Goal: Task Accomplishment & Management: Complete application form

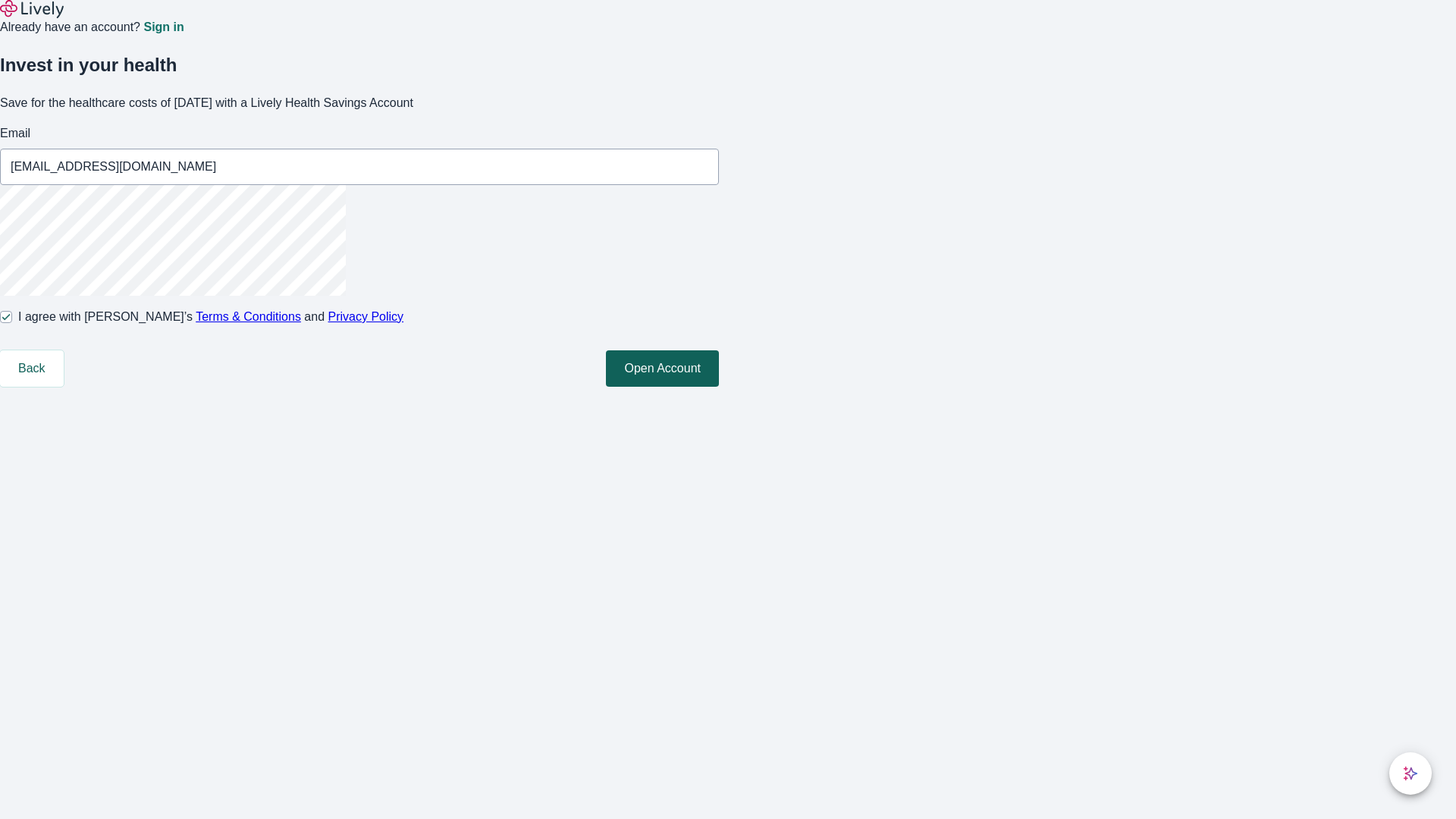
click at [718, 387] on button "Open Account" at bounding box center [662, 368] width 113 height 36
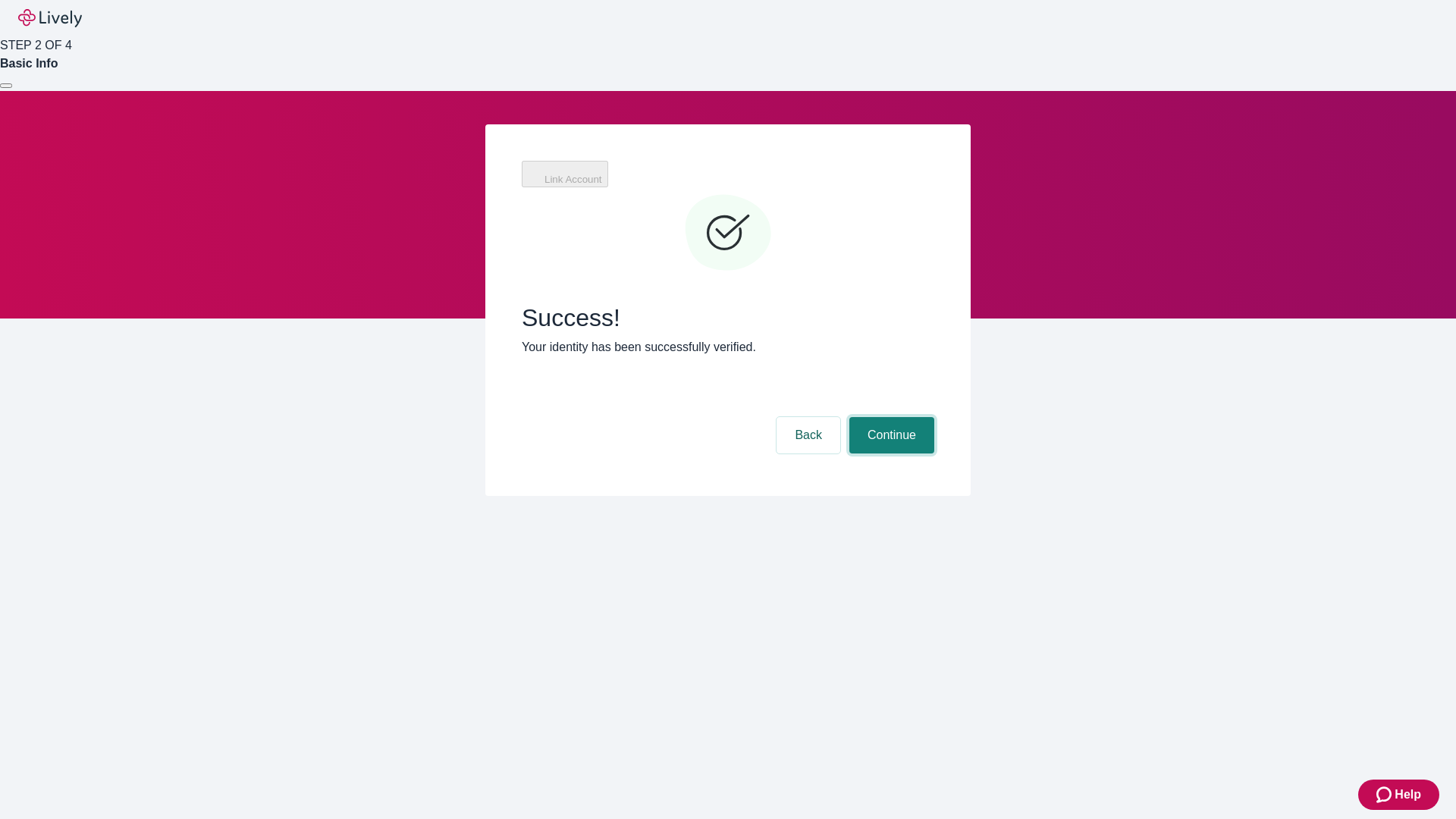
click at [890, 417] on button "Continue" at bounding box center [891, 435] width 85 height 36
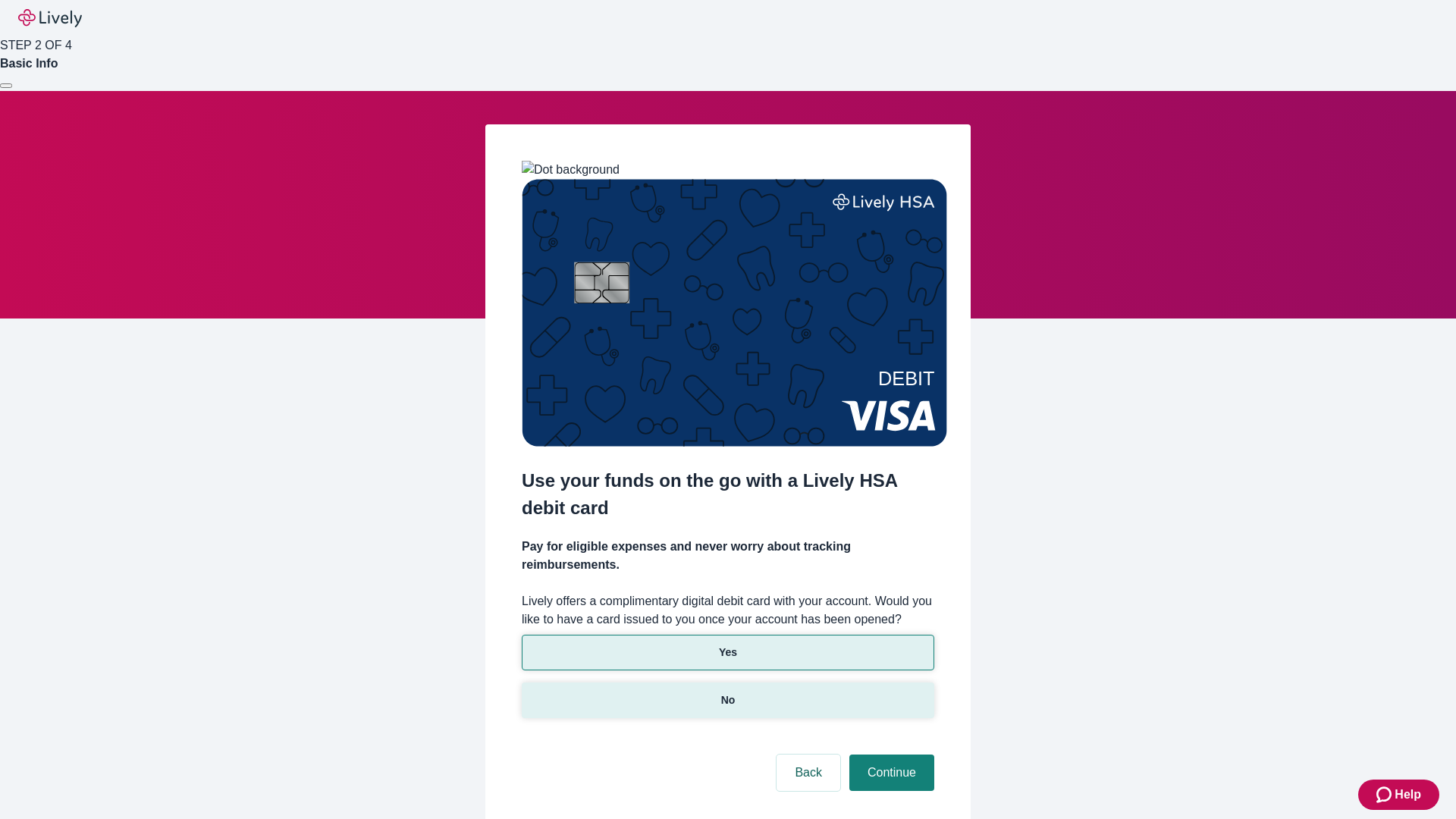
click at [727, 693] on p "No" at bounding box center [728, 701] width 15 height 16
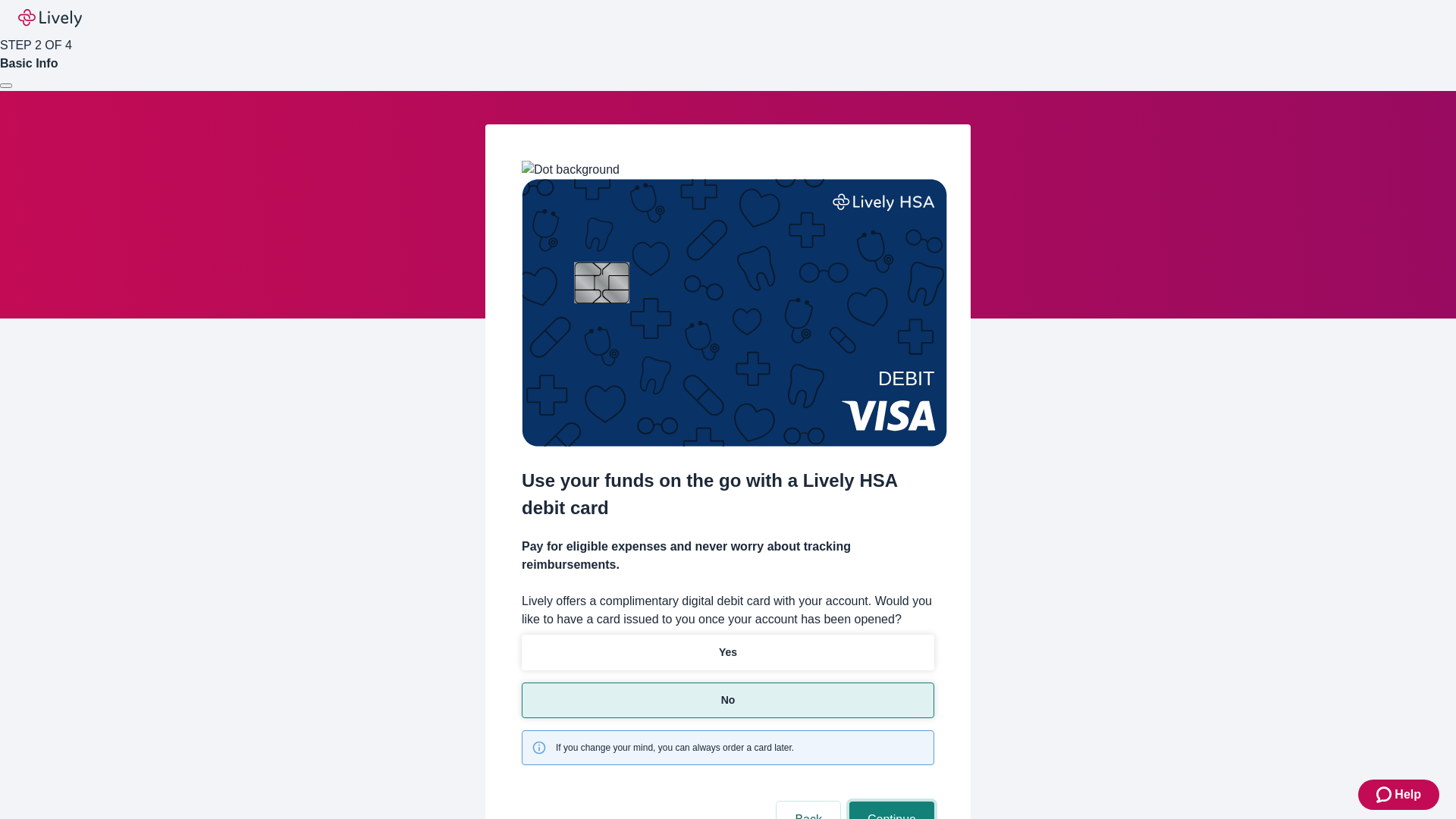
click at [890, 802] on button "Continue" at bounding box center [891, 820] width 85 height 36
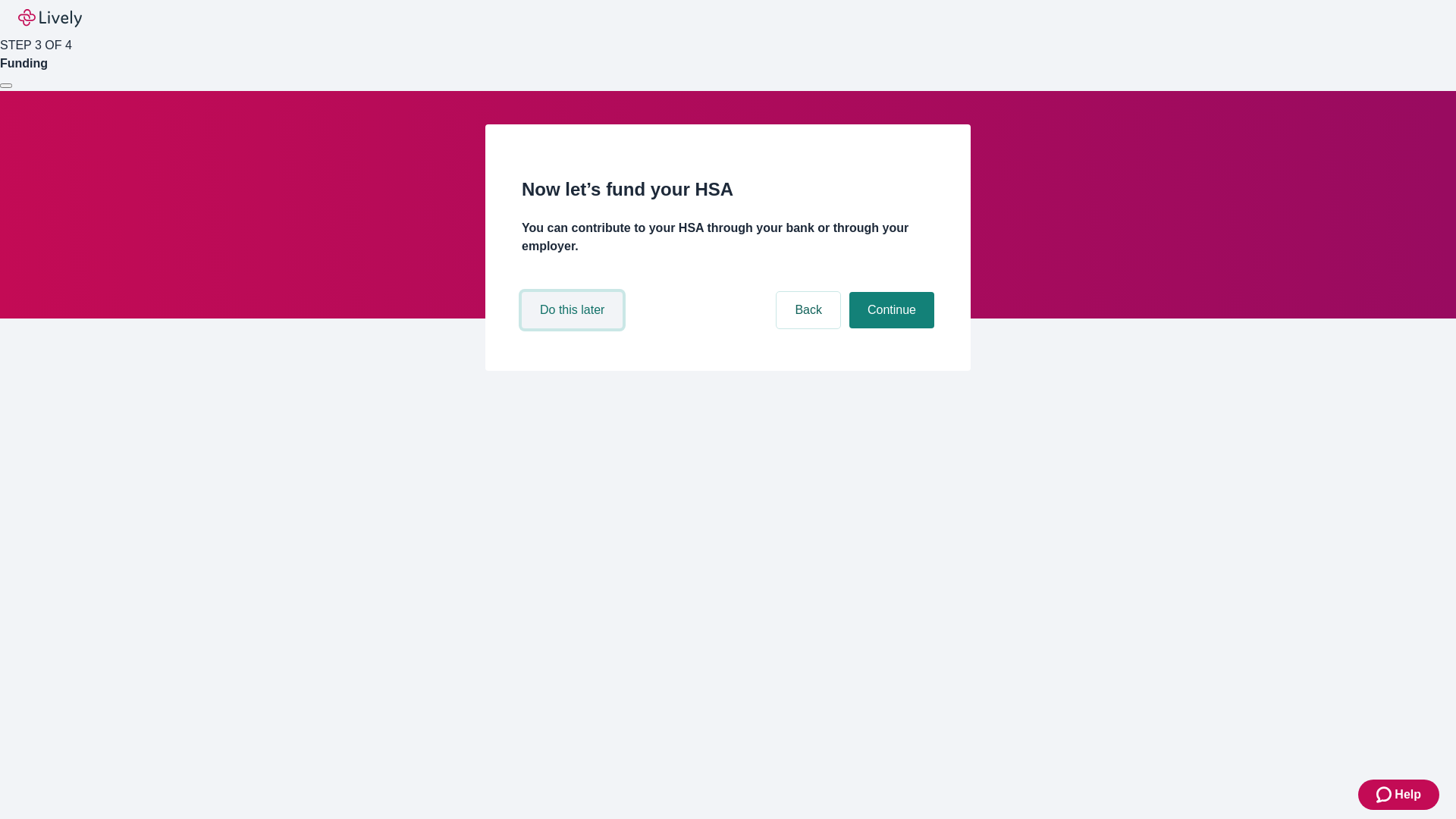
click at [574, 329] on button "Do this later" at bounding box center [572, 310] width 101 height 36
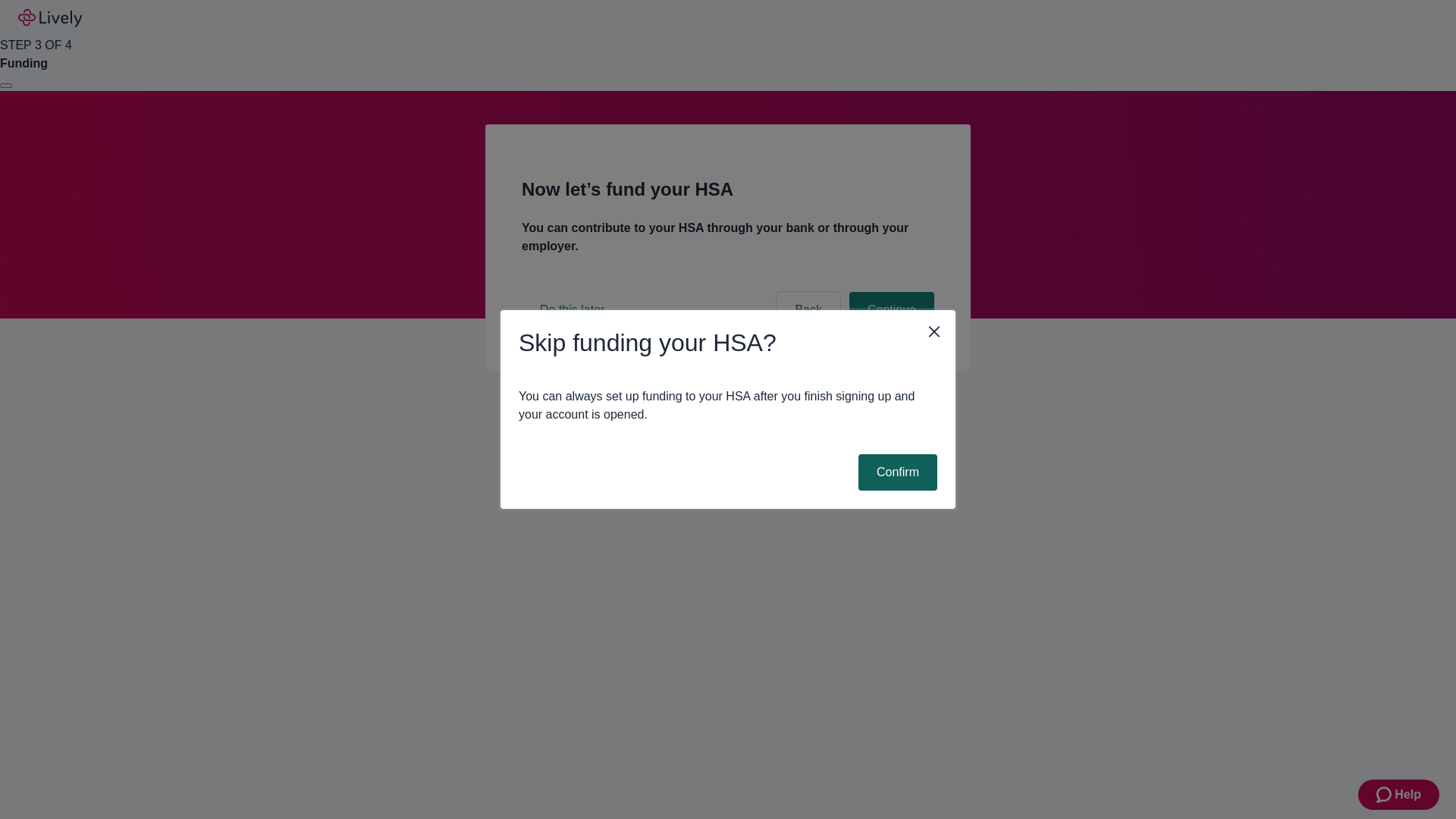
click at [896, 472] on button "Confirm" at bounding box center [897, 472] width 79 height 36
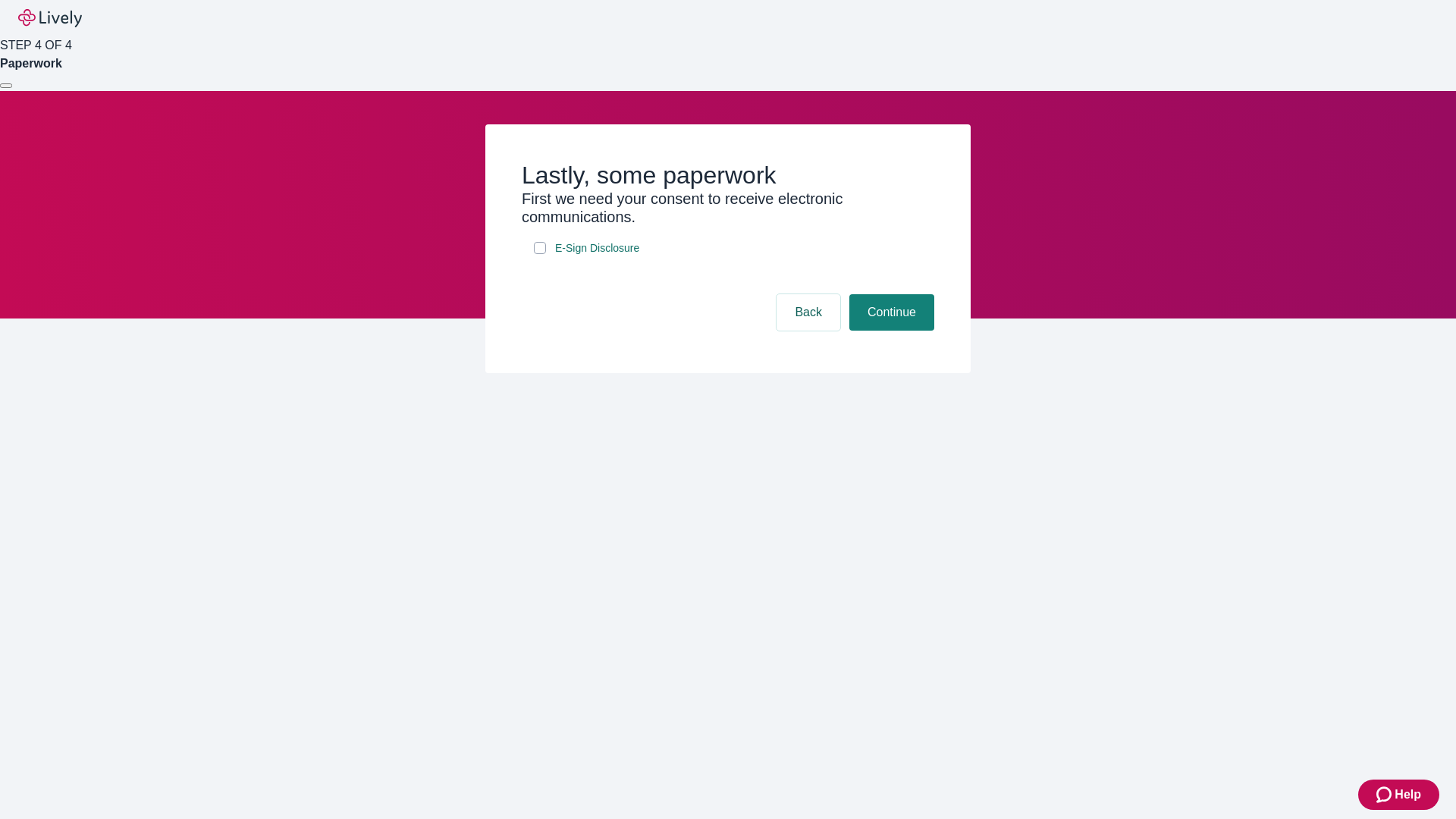
click at [540, 254] on input "E-Sign Disclosure" at bounding box center [540, 248] width 12 height 12
checkbox input "true"
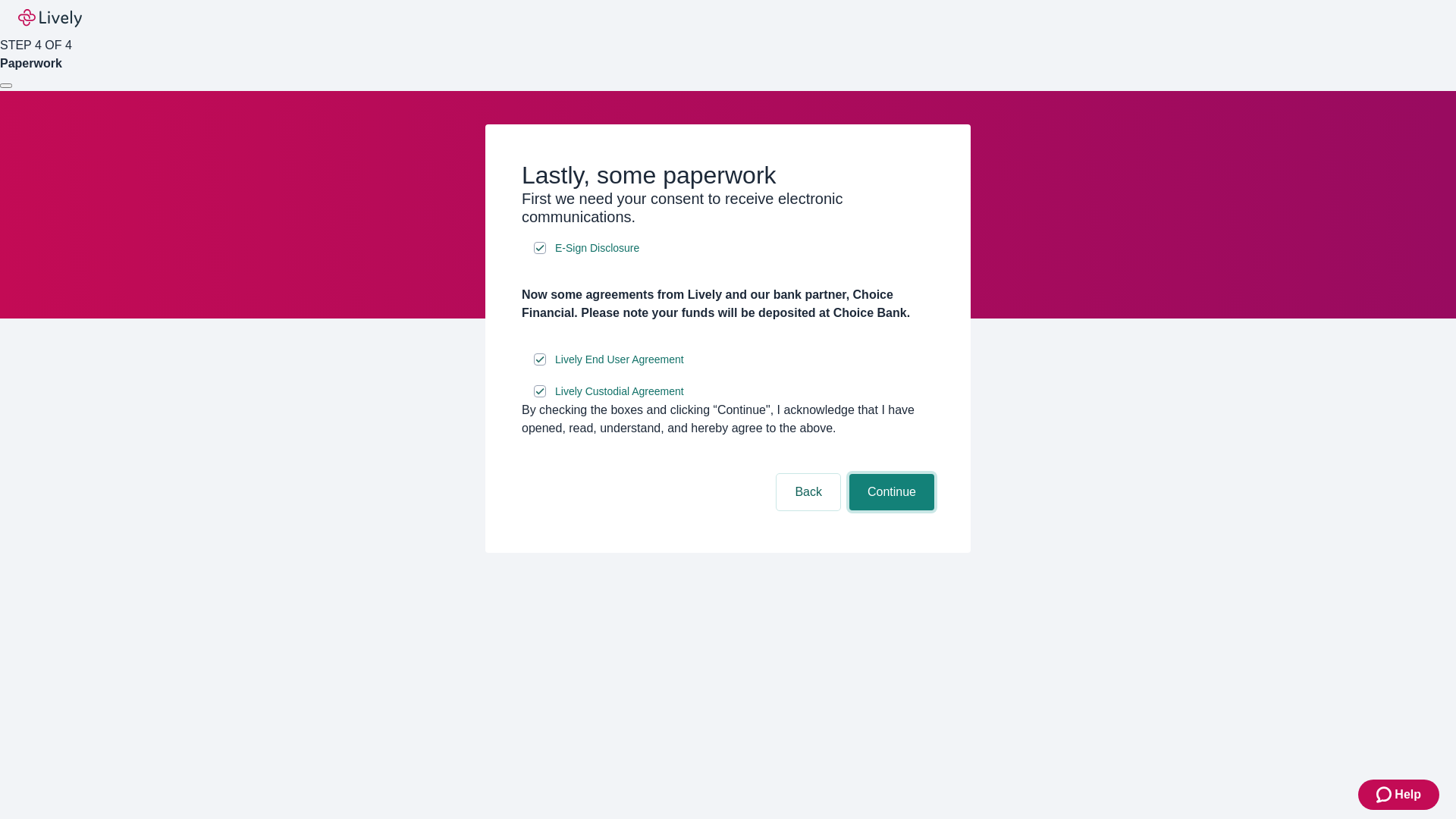
click at [890, 510] on button "Continue" at bounding box center [891, 492] width 85 height 36
